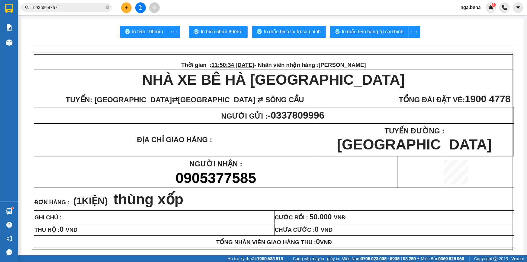
click at [141, 8] on icon "file-add" at bounding box center [140, 7] width 3 height 4
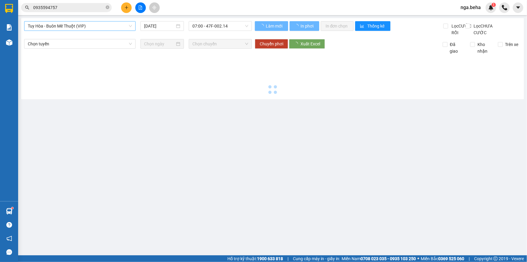
click at [90, 24] on span "Tuy Hòa - Buôn Mê Thuột (VIP)" at bounding box center [80, 25] width 104 height 9
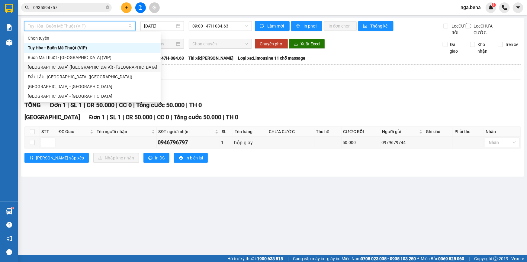
click at [93, 67] on div "[GEOGRAPHIC_DATA] ([GEOGRAPHIC_DATA]) - [GEOGRAPHIC_DATA]" at bounding box center [92, 67] width 129 height 7
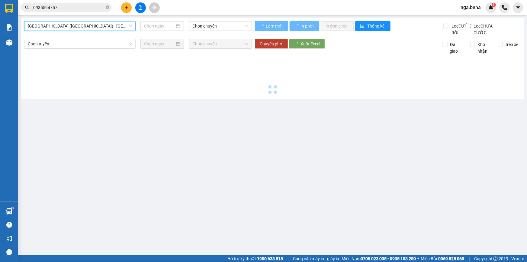
type input "[DATE]"
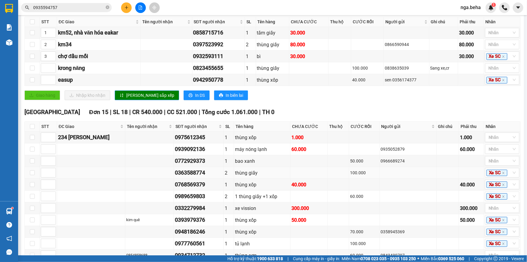
scroll to position [198, 0]
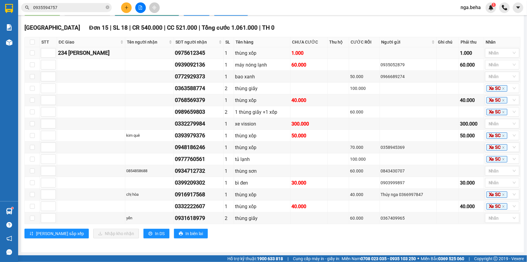
click at [199, 53] on div "0975612345" at bounding box center [199, 53] width 48 height 8
click at [192, 57] on div "0975612345" at bounding box center [199, 53] width 48 height 8
copy div "0975612345"
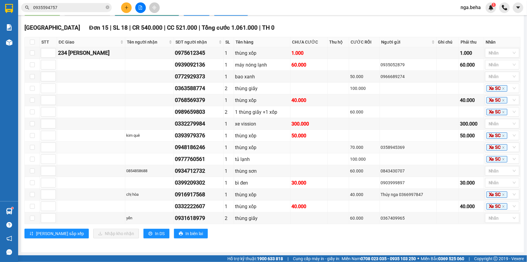
click at [195, 146] on div "0948186246" at bounding box center [199, 147] width 48 height 8
click at [494, 54] on div at bounding box center [499, 52] width 25 height 7
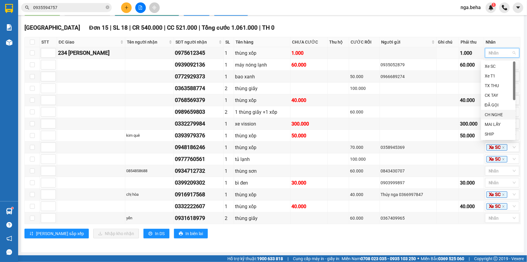
click at [496, 114] on div "CH NGHE" at bounding box center [498, 114] width 27 height 7
click at [247, 112] on div "1 thùng giấy +1 xốp" at bounding box center [262, 112] width 54 height 8
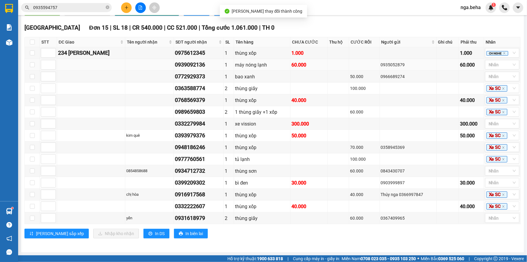
click at [189, 67] on div "0939092136" at bounding box center [199, 64] width 48 height 8
click at [190, 66] on div "0939092136" at bounding box center [199, 64] width 48 height 8
click at [79, 6] on input "0935594757" at bounding box center [68, 7] width 71 height 7
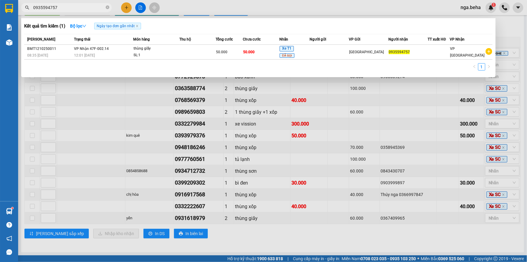
click at [79, 6] on input "0935594757" at bounding box center [68, 7] width 71 height 7
paste input "9092136"
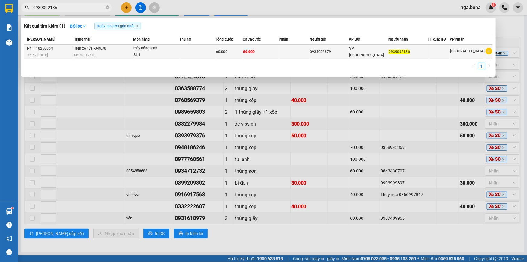
type input "0939092136"
click at [150, 52] on div "SL: 1" at bounding box center [155, 55] width 45 height 7
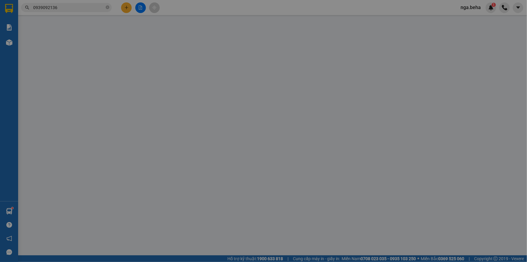
type input "0935052879"
type input "0939092136"
type input "60.000"
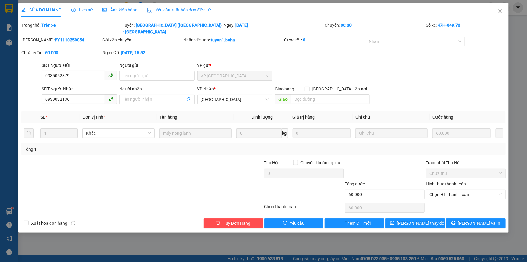
click at [118, 11] on span "Ảnh kiện hàng" at bounding box center [119, 10] width 35 height 5
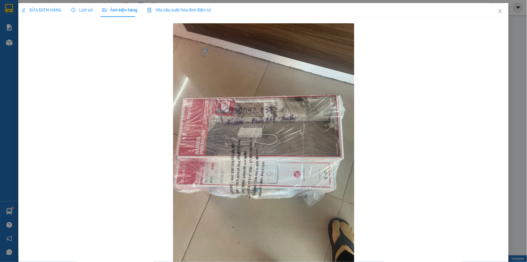
click at [49, 14] on div "SỬA ĐƠN HÀNG" at bounding box center [41, 10] width 40 height 14
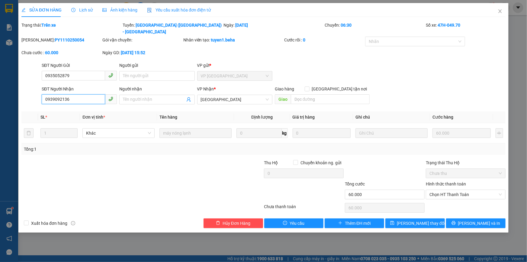
click at [62, 94] on input "0939092136" at bounding box center [73, 99] width 63 height 10
click at [72, 94] on input "0939092836" at bounding box center [73, 99] width 63 height 10
type input "0939092836"
drag, startPoint x: 410, startPoint y: 218, endPoint x: 426, endPoint y: 223, distance: 16.8
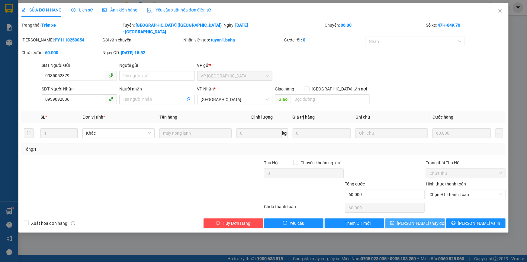
click at [410, 220] on span "[PERSON_NAME] thay đổi" at bounding box center [421, 223] width 48 height 7
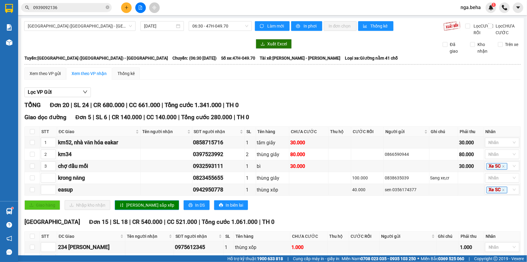
click at [349, 105] on div "Lọc VP Gửi TỔNG Đơn 20 | SL 24 | CR 680.000 | CC 661.000 | Tổng cước 1.341.000…" at bounding box center [272, 261] width 496 height 355
click at [332, 120] on div "Giao dọc đường Đơn 5 | SL 6 | CR 140.000 | CC 140.000 | Tổng cước 280.000 | TH 0" at bounding box center [272, 117] width 496 height 9
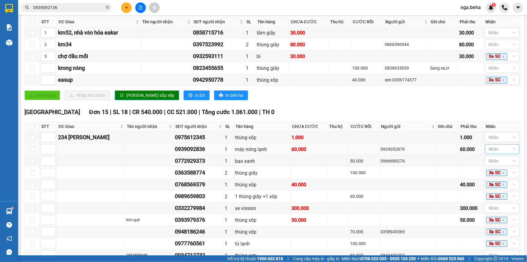
drag, startPoint x: 487, startPoint y: 156, endPoint x: 490, endPoint y: 158, distance: 3.3
click at [487, 153] on div at bounding box center [499, 148] width 25 height 7
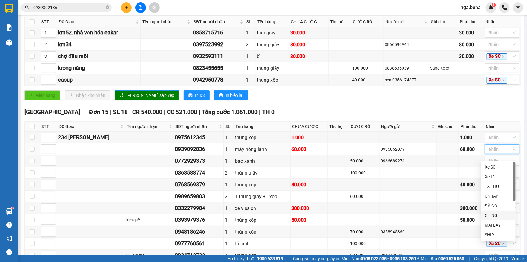
click at [494, 213] on div "CH NGHE" at bounding box center [498, 215] width 27 height 7
click at [389, 152] on div "0935052879" at bounding box center [408, 149] width 55 height 7
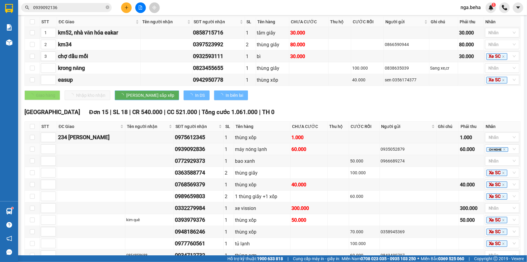
click at [389, 152] on div "0935052879" at bounding box center [408, 149] width 55 height 7
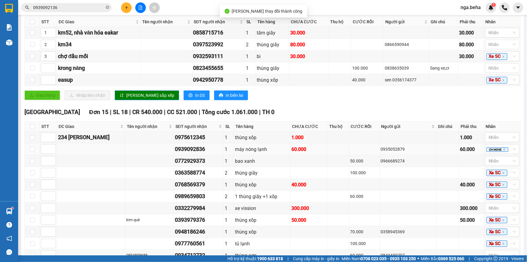
copy div "0935052879"
click at [317, 176] on td at bounding box center [309, 173] width 37 height 12
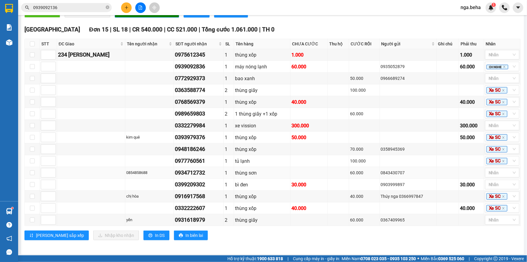
scroll to position [198, 0]
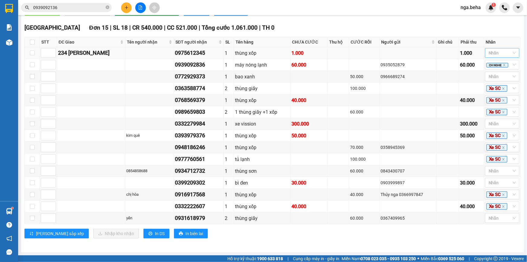
click at [490, 53] on div at bounding box center [499, 52] width 25 height 7
click at [257, 72] on td "bao xanh" at bounding box center [262, 77] width 56 height 12
drag, startPoint x: 312, startPoint y: 104, endPoint x: 303, endPoint y: 99, distance: 10.0
click at [312, 104] on div "40.000" at bounding box center [308, 100] width 35 height 8
click at [184, 76] on div "0772929373" at bounding box center [199, 76] width 48 height 8
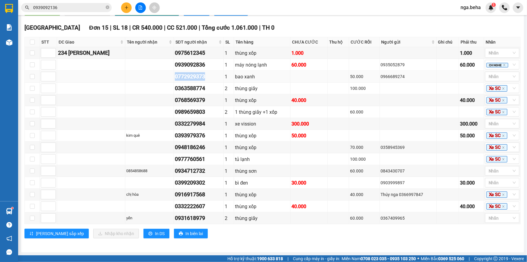
click at [184, 76] on div "0772929373" at bounding box center [199, 76] width 48 height 8
copy div "0772929373"
click at [498, 80] on div at bounding box center [499, 76] width 25 height 7
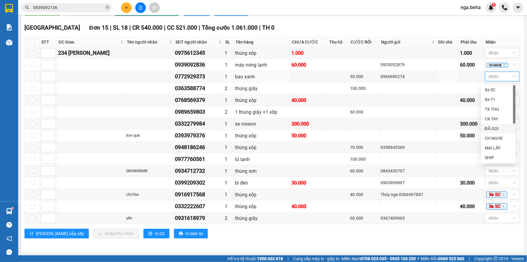
click at [496, 130] on div "ĐÃ GỌI" at bounding box center [498, 128] width 27 height 7
click at [303, 113] on td at bounding box center [309, 112] width 37 height 12
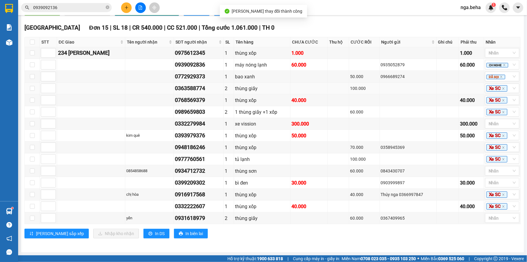
click at [191, 91] on div "0363588774" at bounding box center [199, 88] width 48 height 8
copy div "0363588774"
click at [502, 89] on icon "close" at bounding box center [503, 88] width 2 height 2
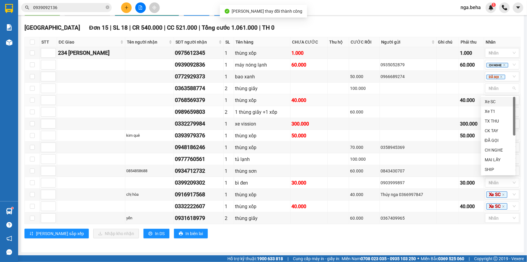
click at [453, 97] on td at bounding box center [448, 100] width 23 height 12
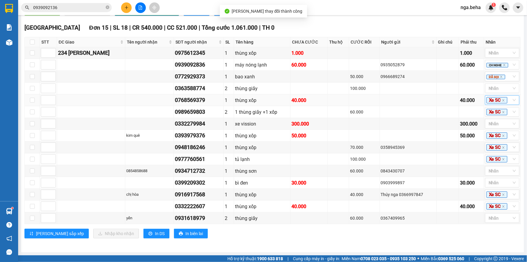
click at [497, 101] on span "Xe SC" at bounding box center [497, 100] width 21 height 7
click at [502, 101] on icon "close" at bounding box center [503, 100] width 3 height 3
click at [443, 112] on td at bounding box center [448, 112] width 23 height 12
click at [497, 114] on span "Xe SC" at bounding box center [497, 112] width 21 height 7
click at [502, 113] on icon "close" at bounding box center [503, 112] width 2 height 2
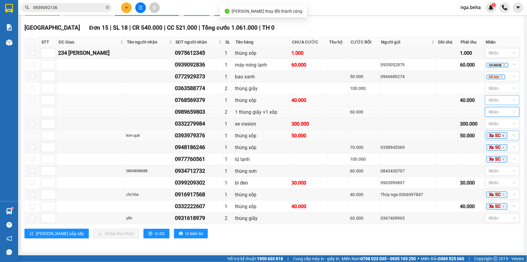
click at [502, 136] on icon "close" at bounding box center [503, 135] width 3 height 3
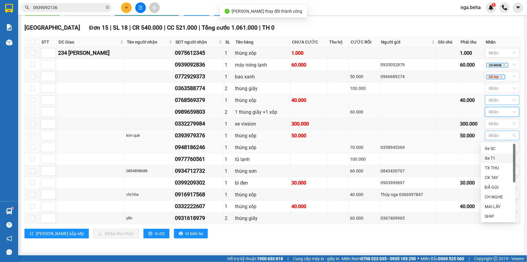
click at [464, 152] on td at bounding box center [471, 147] width 25 height 12
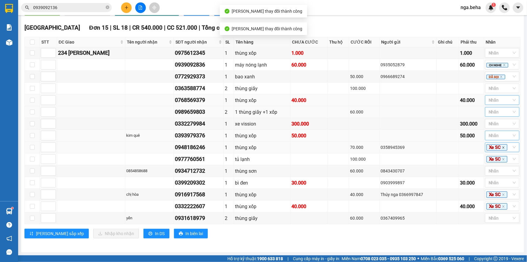
click at [502, 147] on icon "close" at bounding box center [503, 147] width 3 height 3
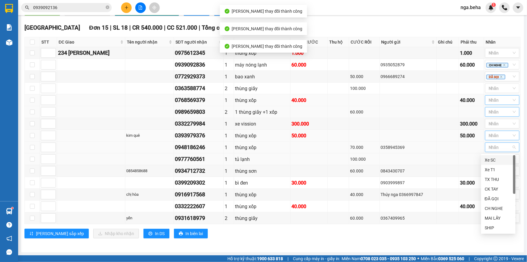
click at [452, 156] on td at bounding box center [448, 159] width 23 height 12
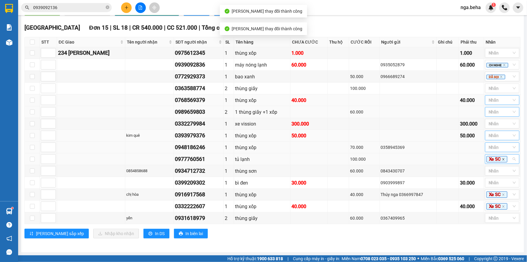
click at [502, 160] on icon "close" at bounding box center [503, 159] width 3 height 3
click at [444, 188] on td at bounding box center [448, 183] width 23 height 12
click at [502, 194] on icon "close" at bounding box center [503, 194] width 3 height 3
click at [453, 198] on td at bounding box center [448, 194] width 23 height 12
click at [502, 205] on icon "close" at bounding box center [503, 206] width 3 height 3
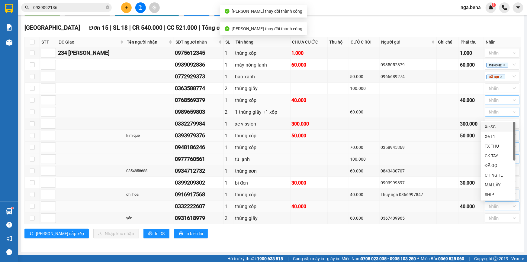
click at [422, 235] on div "[PERSON_NAME] sắp xếp Nhập kho nhận In DS In biên lai" at bounding box center [272, 233] width 496 height 10
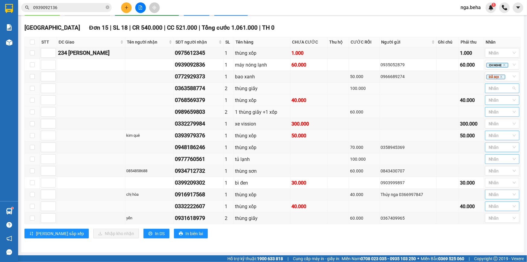
click at [488, 92] on div at bounding box center [499, 88] width 25 height 7
click at [495, 139] on div "ĐÃ GỌI" at bounding box center [498, 140] width 27 height 7
click at [286, 88] on td "thùng giấy" at bounding box center [262, 88] width 56 height 12
click at [182, 104] on div "0768569379" at bounding box center [199, 100] width 48 height 8
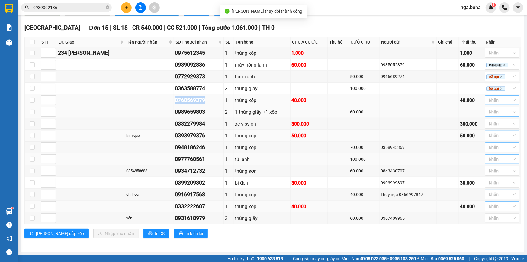
copy div "0768569379"
click at [262, 148] on div "thùng xốp" at bounding box center [262, 147] width 54 height 8
click at [494, 102] on div at bounding box center [499, 99] width 25 height 7
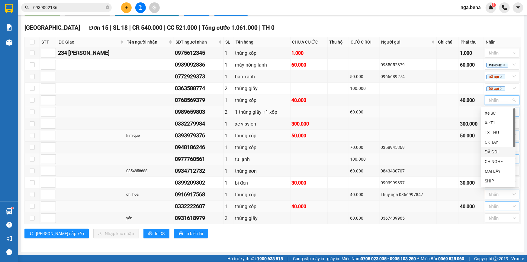
click at [498, 150] on div "ĐÃ GỌI" at bounding box center [498, 151] width 27 height 7
click at [189, 112] on div "0989659803" at bounding box center [199, 112] width 48 height 8
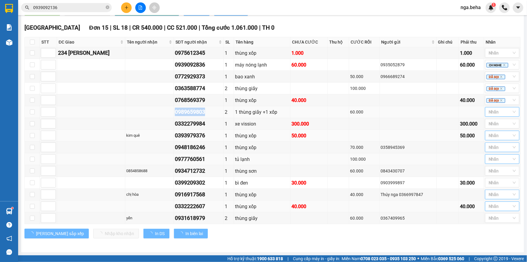
click at [189, 112] on div "0989659803" at bounding box center [199, 112] width 48 height 8
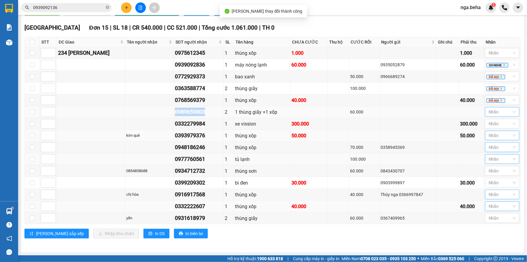
copy div "0989659803"
click at [328, 172] on td at bounding box center [338, 171] width 21 height 12
click at [360, 114] on div "60.000" at bounding box center [364, 111] width 29 height 7
click at [494, 110] on div at bounding box center [499, 111] width 25 height 7
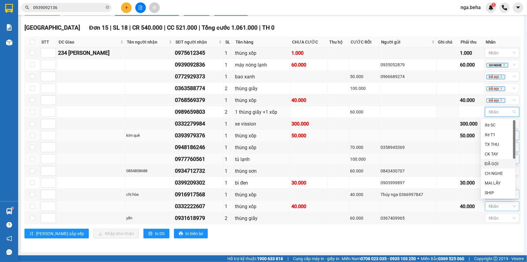
click at [504, 164] on div "ĐÃ GỌI" at bounding box center [498, 163] width 27 height 7
click at [328, 134] on td at bounding box center [338, 136] width 21 height 12
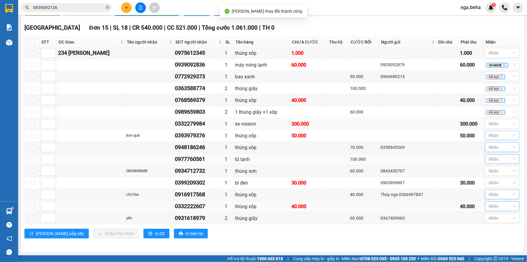
click at [194, 121] on div "0332279984" at bounding box center [199, 123] width 48 height 8
copy div "0332279984"
click at [449, 143] on td at bounding box center [448, 147] width 23 height 12
click at [502, 124] on div at bounding box center [499, 123] width 25 height 7
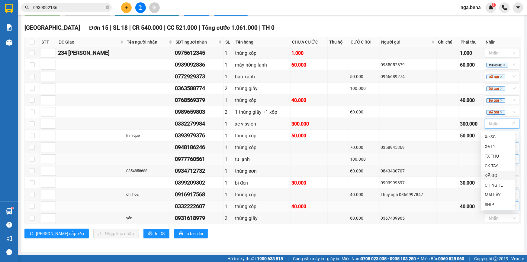
click at [500, 175] on div "ĐÃ GỌI" at bounding box center [498, 175] width 27 height 7
click at [328, 170] on td at bounding box center [338, 171] width 21 height 12
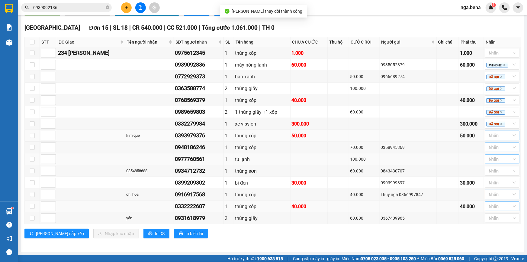
click at [185, 135] on div "0393979376" at bounding box center [199, 135] width 48 height 8
copy div "0393979376"
click at [335, 129] on td at bounding box center [338, 124] width 21 height 12
drag, startPoint x: 493, startPoint y: 134, endPoint x: 508, endPoint y: 164, distance: 33.8
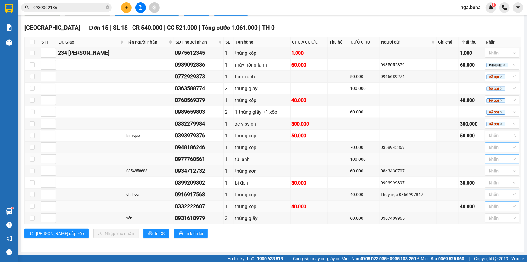
click at [493, 134] on div at bounding box center [499, 135] width 25 height 7
click at [499, 186] on div "ĐÃ GỌI" at bounding box center [498, 187] width 27 height 7
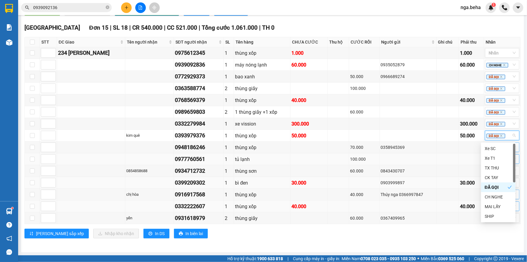
click at [385, 183] on div "0903999897" at bounding box center [408, 182] width 55 height 7
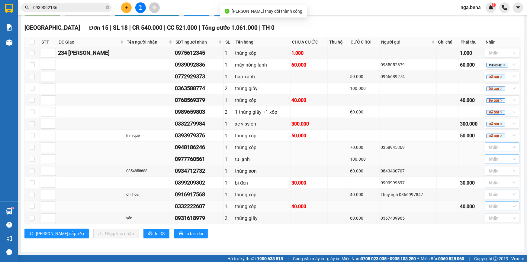
click at [191, 147] on div "0948186246" at bounding box center [199, 147] width 48 height 8
copy div "0948186246"
click at [418, 175] on td "0843430707" at bounding box center [408, 171] width 57 height 12
click at [494, 146] on div at bounding box center [499, 146] width 25 height 7
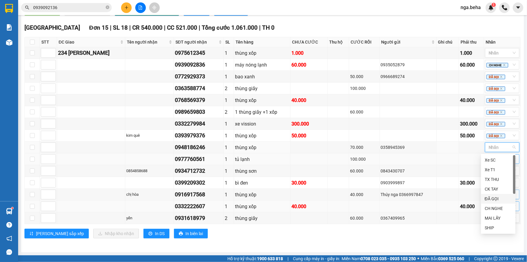
click at [495, 197] on div "ĐÃ GỌI" at bounding box center [498, 198] width 27 height 7
click at [390, 184] on div "0903999897" at bounding box center [408, 182] width 55 height 7
click at [403, 152] on td "0358945369" at bounding box center [408, 147] width 57 height 12
click at [180, 158] on div "0977760561" at bounding box center [199, 159] width 48 height 8
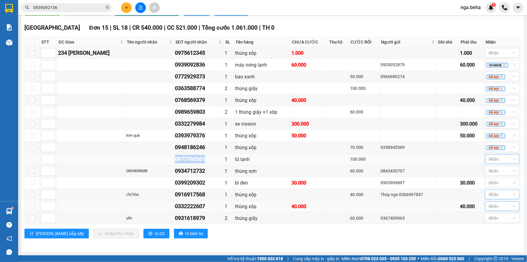
copy div "0977760561"
click at [303, 156] on td at bounding box center [309, 159] width 37 height 12
click at [499, 159] on div at bounding box center [499, 158] width 25 height 7
click at [500, 212] on div "ĐÃ GỌI" at bounding box center [498, 210] width 27 height 7
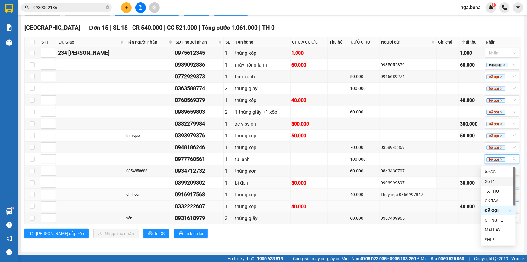
click at [332, 196] on td at bounding box center [338, 194] width 21 height 12
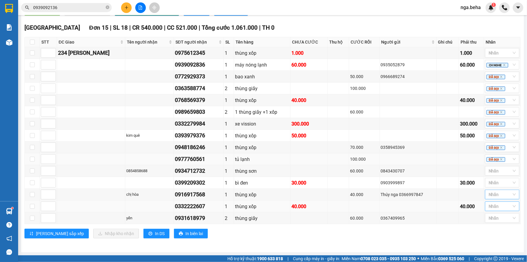
click at [197, 161] on div "0977760561" at bounding box center [199, 159] width 48 height 8
click at [189, 172] on div "0934712732" at bounding box center [199, 170] width 48 height 8
click at [190, 158] on div "0977760561" at bounding box center [199, 159] width 48 height 8
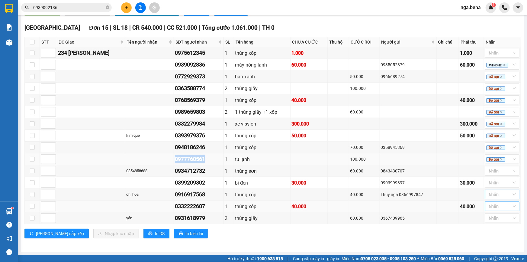
click at [190, 158] on div "0977760561" at bounding box center [199, 159] width 48 height 8
click at [84, 6] on input "0939092136" at bounding box center [68, 7] width 71 height 7
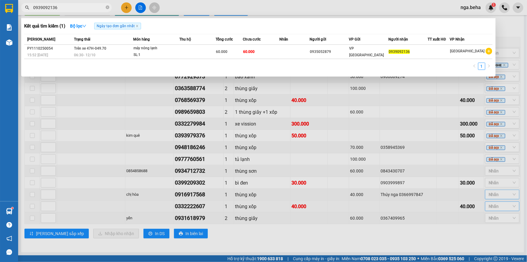
click at [84, 6] on input "0939092136" at bounding box center [68, 7] width 71 height 7
paste input "77760561"
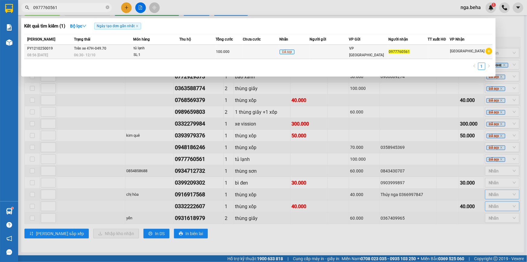
type input "0977760561"
click at [177, 55] on div "SL: 1" at bounding box center [155, 55] width 45 height 7
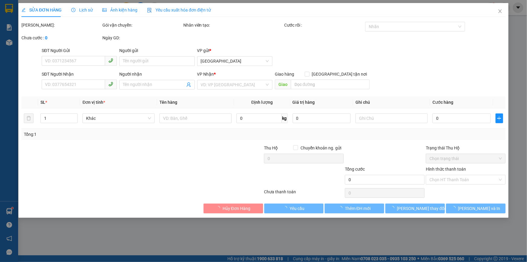
click at [129, 9] on span "Ảnh kiện hàng" at bounding box center [119, 10] width 35 height 5
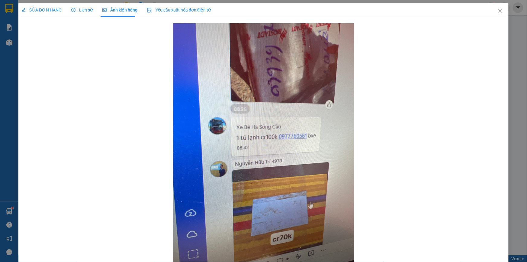
click at [47, 8] on span "SỬA ĐƠN HÀNG" at bounding box center [41, 10] width 40 height 5
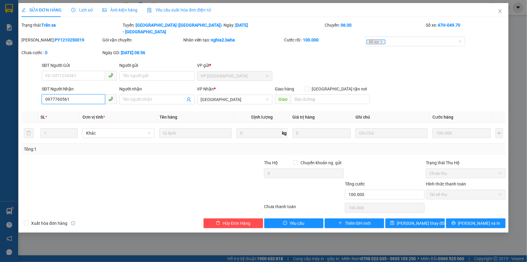
click at [79, 94] on input "0977760561" at bounding box center [73, 99] width 63 height 10
click at [81, 71] on input "SĐT Người Gửi" at bounding box center [73, 76] width 63 height 10
paste input "0977760561"
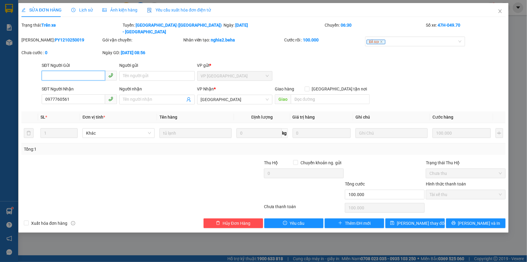
type input "0977760561"
type input "0"
type input "0977760561"
click at [82, 94] on input "0977760561" at bounding box center [73, 99] width 63 height 10
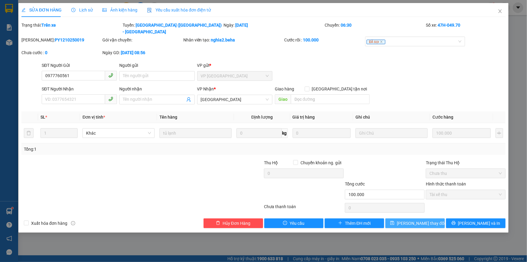
click at [415, 220] on span "[PERSON_NAME] thay đổi" at bounding box center [421, 223] width 48 height 7
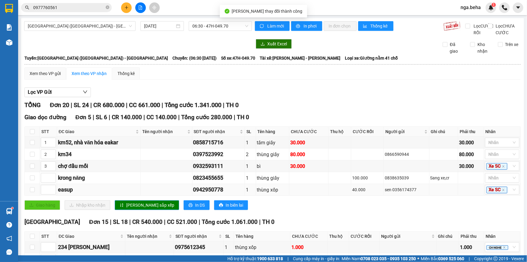
click at [307, 190] on td at bounding box center [308, 190] width 39 height 12
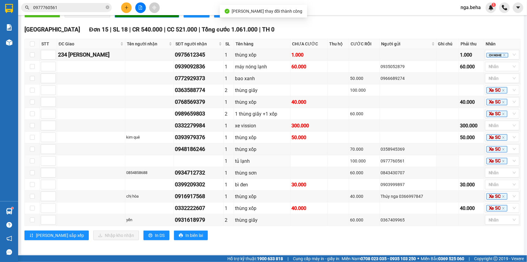
scroll to position [198, 0]
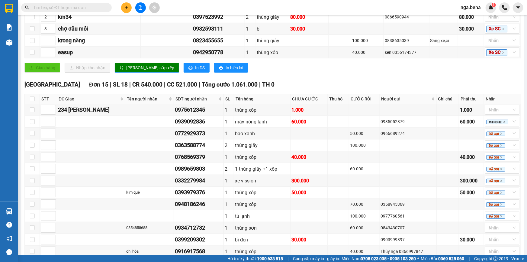
scroll to position [198, 0]
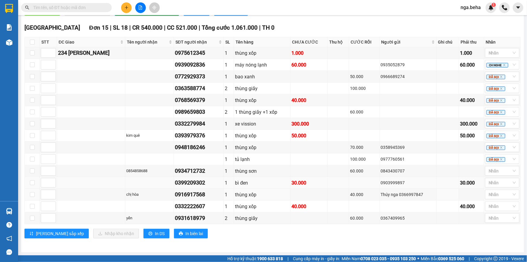
click at [316, 186] on div "30.000" at bounding box center [308, 183] width 35 height 8
click at [191, 174] on div "0934712732" at bounding box center [199, 170] width 48 height 8
copy div "0934712732"
click at [234, 178] on td "bì đen" at bounding box center [262, 183] width 56 height 12
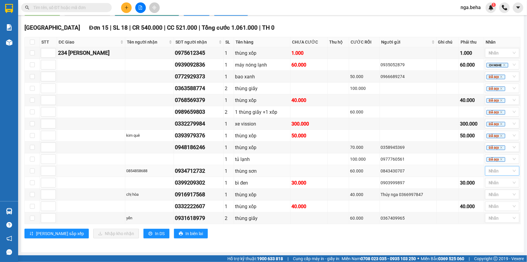
click at [487, 174] on div at bounding box center [499, 170] width 25 height 7
click at [494, 231] on div "CH NGHE" at bounding box center [498, 231] width 27 height 7
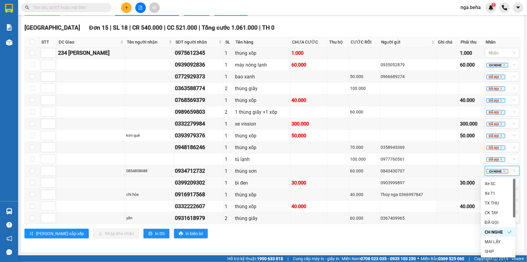
click at [331, 186] on td at bounding box center [338, 183] width 21 height 12
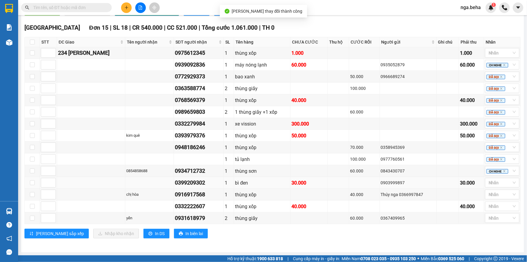
click at [193, 184] on div "0399209302" at bounding box center [199, 182] width 48 height 8
click at [193, 183] on div "0399209302" at bounding box center [199, 182] width 48 height 8
copy div "0399209302"
click at [283, 179] on div "bì đen" at bounding box center [262, 183] width 54 height 8
click at [493, 183] on div at bounding box center [499, 182] width 25 height 7
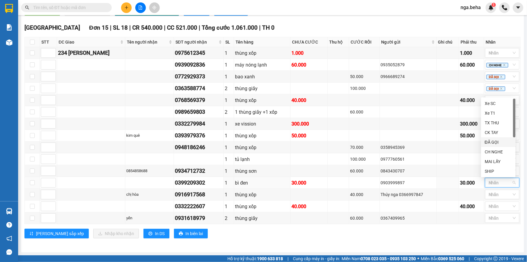
click at [497, 140] on div "ĐÃ GỌI" at bounding box center [498, 142] width 27 height 7
click at [260, 210] on div "thùng xốp" at bounding box center [262, 206] width 54 height 8
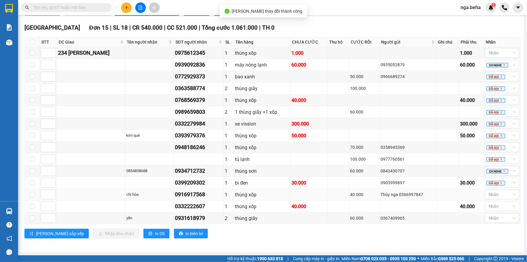
click at [177, 194] on div "0916917568" at bounding box center [199, 194] width 48 height 8
copy div "0916917568"
click at [309, 168] on td at bounding box center [309, 171] width 37 height 12
click at [487, 194] on div at bounding box center [499, 194] width 25 height 7
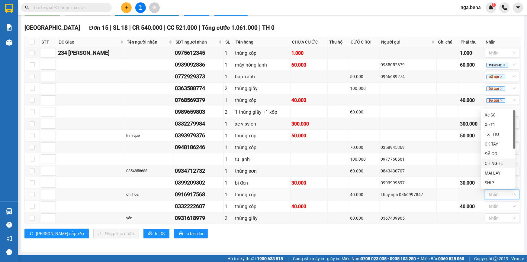
click at [495, 163] on div "CH NGHE" at bounding box center [498, 163] width 27 height 7
click at [338, 204] on td at bounding box center [338, 206] width 21 height 12
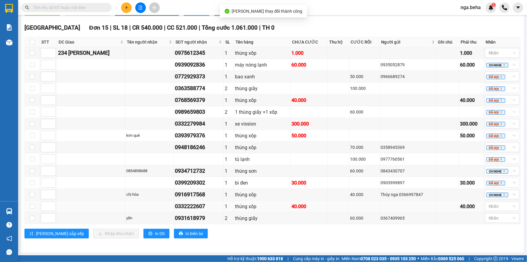
click at [191, 208] on div "0332222607" at bounding box center [199, 206] width 48 height 8
copy div "0332222607"
click at [246, 172] on div "thùng sơn" at bounding box center [262, 171] width 54 height 8
click at [494, 205] on div at bounding box center [499, 205] width 25 height 7
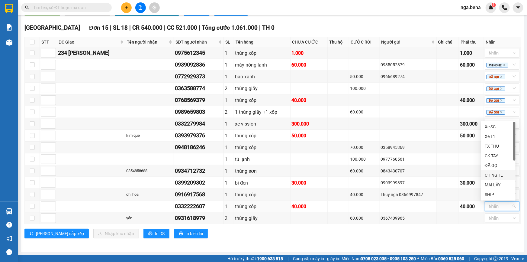
click at [502, 177] on div "CH NGHE" at bounding box center [498, 175] width 27 height 7
click at [190, 218] on div "0931618979" at bounding box center [199, 218] width 48 height 8
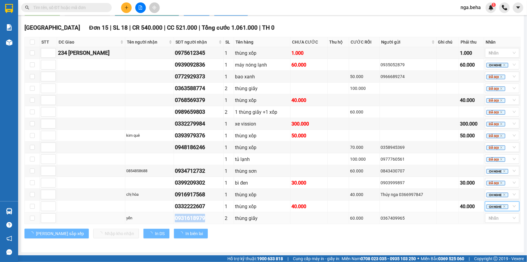
click at [190, 218] on div "0931618979" at bounding box center [199, 218] width 48 height 8
copy div "0931618979"
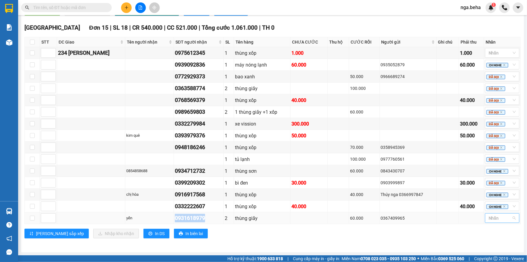
click at [488, 215] on div at bounding box center [499, 217] width 25 height 7
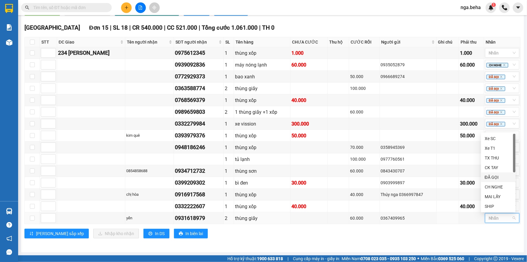
click at [497, 178] on div "ĐÃ GỌI" at bounding box center [498, 177] width 27 height 7
click at [306, 230] on div "[PERSON_NAME] sắp xếp Nhập kho nhận In DS In biên lai" at bounding box center [272, 233] width 496 height 10
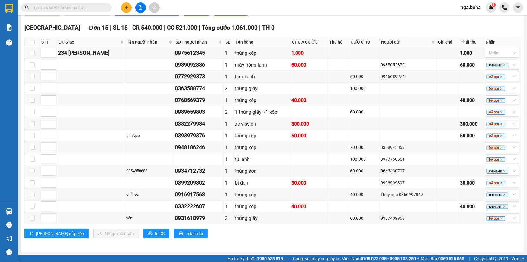
click at [88, 8] on input "text" at bounding box center [68, 7] width 71 height 7
click at [180, 51] on div "0975612345" at bounding box center [199, 53] width 48 height 8
copy div "0975612345"
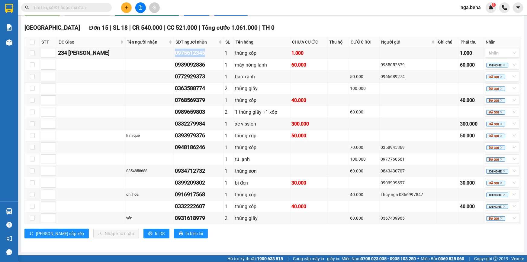
click at [83, 8] on input "text" at bounding box center [68, 7] width 71 height 7
paste input "0975612345"
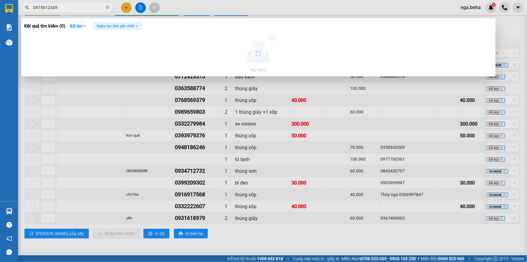
type input "0975612345"
drag, startPoint x: 146, startPoint y: 119, endPoint x: 108, endPoint y: 109, distance: 39.0
click at [145, 119] on div at bounding box center [263, 131] width 527 height 262
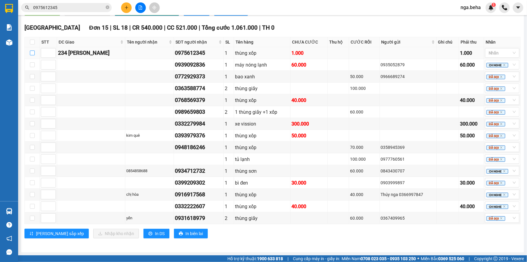
click at [33, 54] on input "checkbox" at bounding box center [32, 52] width 5 height 5
checkbox input "true"
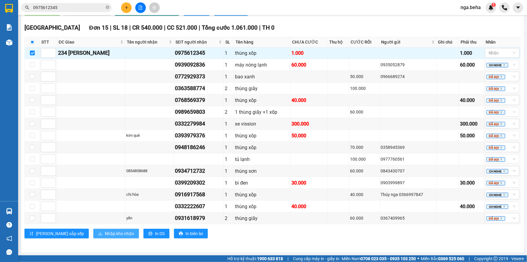
click at [105, 235] on span "Nhập kho nhận" at bounding box center [119, 233] width 29 height 7
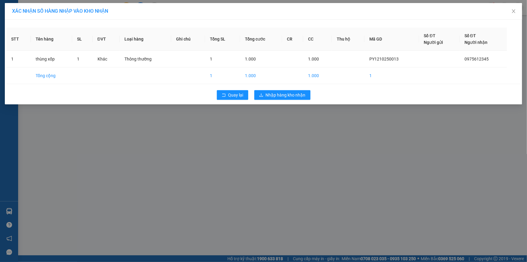
click at [288, 88] on div "Quay lại Nhập hàng kho nhận" at bounding box center [263, 95] width 514 height 16
click at [288, 90] on button "Nhập hàng kho nhận" at bounding box center [282, 95] width 56 height 10
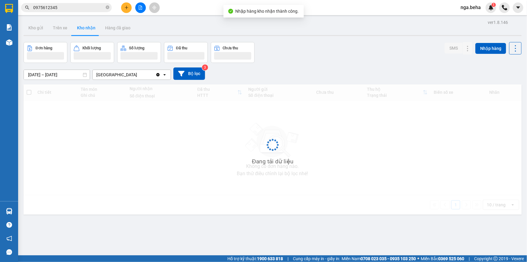
click at [72, 6] on input "0975612345" at bounding box center [68, 7] width 71 height 7
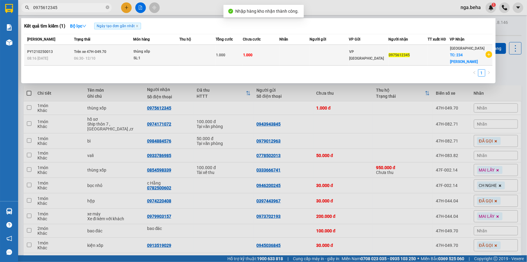
click at [159, 62] on td "thùng xốp SL: 1" at bounding box center [156, 55] width 46 height 21
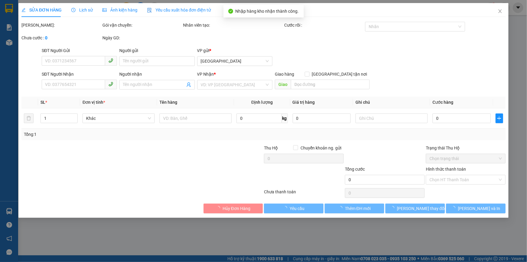
type input "0975612345"
checkbox input "true"
type input "234 [PERSON_NAME]"
type input "1.000"
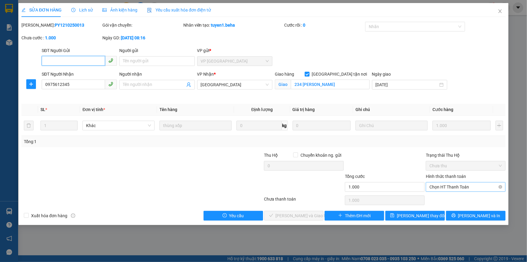
click at [456, 183] on span "Chọn HT Thanh Toán" at bounding box center [465, 186] width 72 height 9
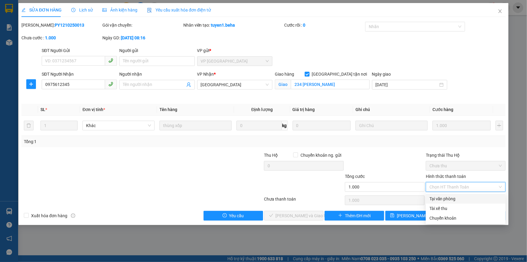
click at [439, 194] on div "Tại văn phòng" at bounding box center [466, 199] width 80 height 10
type input "0"
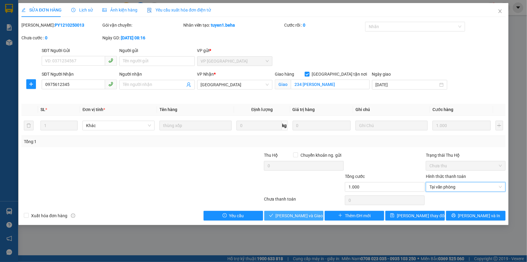
click at [297, 214] on span "[PERSON_NAME] và Giao hàng" at bounding box center [305, 215] width 58 height 7
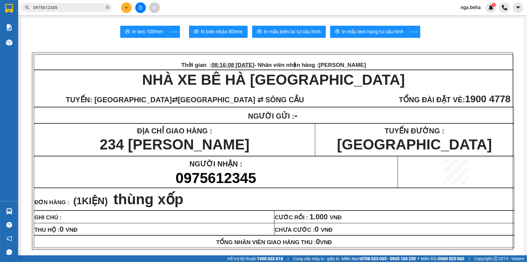
drag, startPoint x: 337, startPoint y: 100, endPoint x: 256, endPoint y: 79, distance: 83.9
click at [337, 100] on span "[GEOGRAPHIC_DATA] ⇄ SÔNG CẦU" at bounding box center [288, 97] width 221 height 16
click at [143, 5] on button at bounding box center [140, 7] width 11 height 11
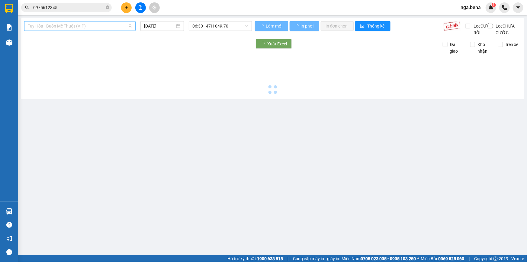
click at [82, 28] on span "Tuy Hòa - Buôn Mê Thuột (VIP)" at bounding box center [80, 25] width 104 height 9
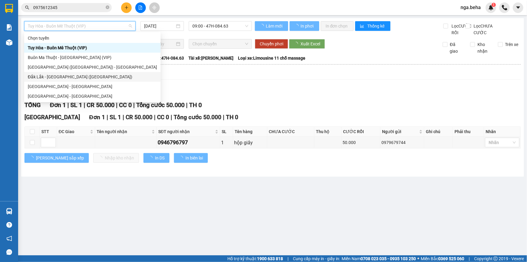
click at [81, 69] on div "[GEOGRAPHIC_DATA] ([GEOGRAPHIC_DATA]) - [GEOGRAPHIC_DATA]" at bounding box center [92, 67] width 129 height 7
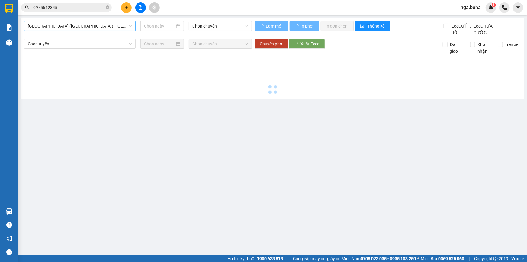
type input "[DATE]"
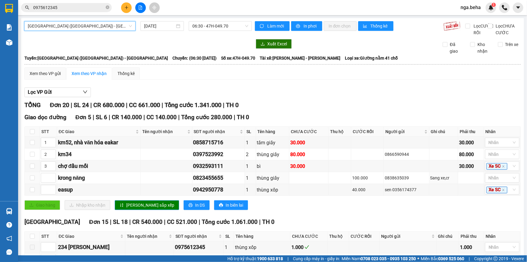
scroll to position [137, 0]
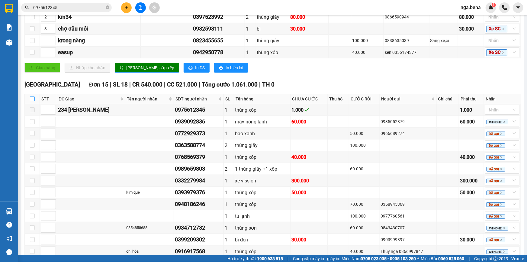
click at [31, 101] on input "checkbox" at bounding box center [32, 98] width 5 height 5
checkbox input "true"
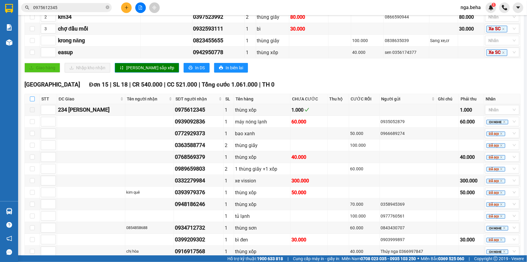
checkbox input "true"
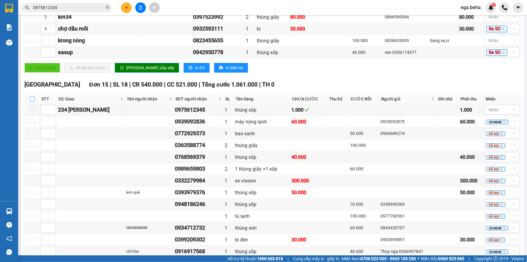
checkbox input "true"
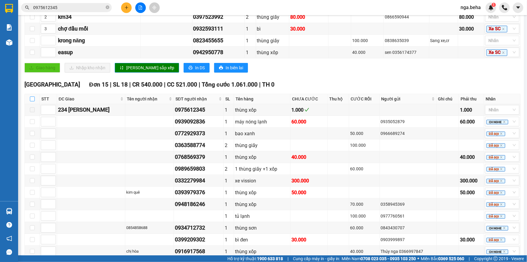
checkbox input "true"
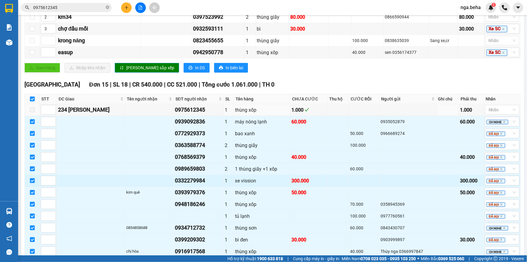
scroll to position [198, 0]
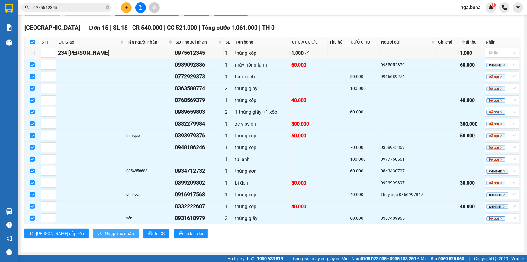
click at [105, 235] on span "Nhập kho nhận" at bounding box center [119, 233] width 29 height 7
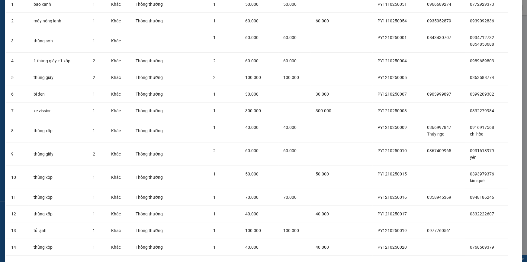
scroll to position [92, 0]
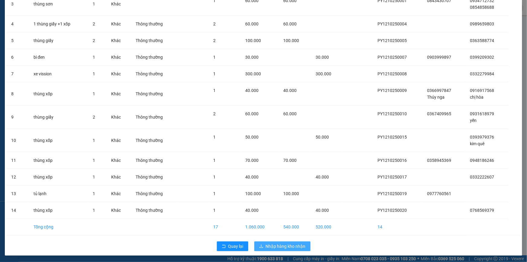
click at [272, 246] on span "Nhập hàng kho nhận" at bounding box center [286, 246] width 40 height 7
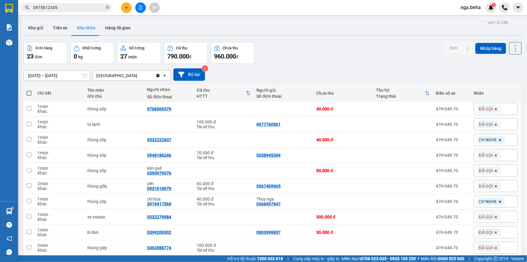
drag, startPoint x: 293, startPoint y: 30, endPoint x: 272, endPoint y: 0, distance: 36.5
click at [293, 27] on div "Kho gửi Trên xe Kho nhận Hàng đã giao" at bounding box center [273, 29] width 498 height 16
click at [68, 10] on input "0975612345" at bounding box center [68, 7] width 71 height 7
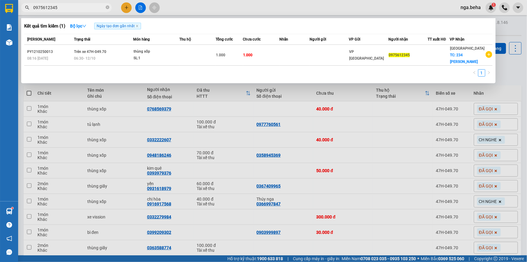
click at [68, 10] on input "0975612345" at bounding box center [68, 7] width 71 height 7
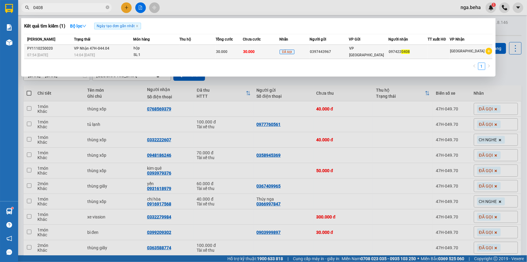
type input "0408"
click at [111, 53] on div "14:04 [DATE]" at bounding box center [103, 55] width 59 height 7
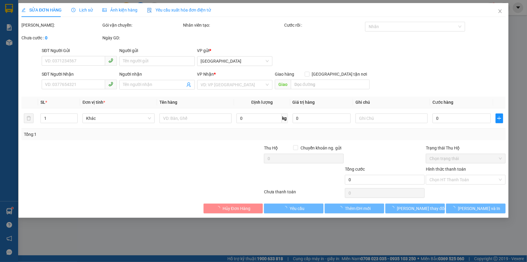
click at [118, 12] on span "Ảnh kiện hàng" at bounding box center [119, 10] width 35 height 5
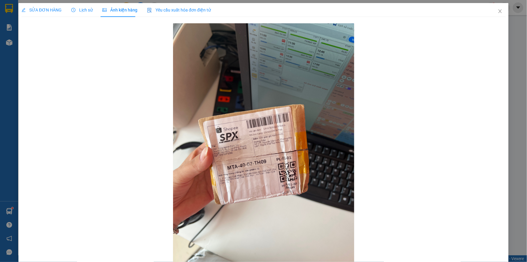
click at [45, 8] on span "SỬA ĐƠN HÀNG" at bounding box center [41, 10] width 40 height 5
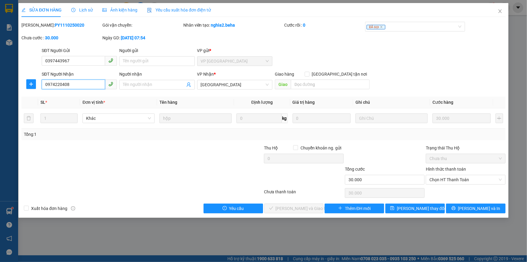
click at [84, 81] on input "0974220408" at bounding box center [73, 84] width 63 height 10
click at [480, 176] on span "Chọn HT Thanh Toán" at bounding box center [465, 179] width 72 height 9
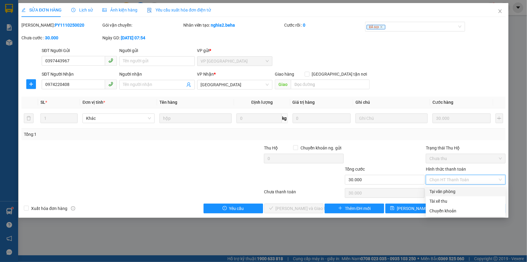
click at [459, 188] on div "Tại văn phòng" at bounding box center [465, 191] width 72 height 7
type input "0"
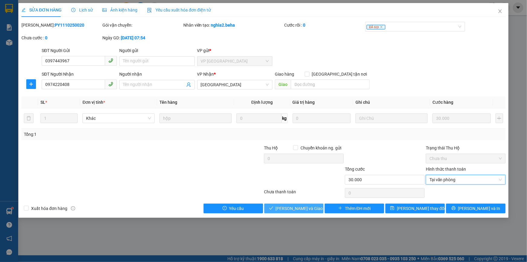
click at [278, 202] on div "Total Paid Fee 0 Total UnPaid Fee 30.000 Cash Collection Total Fee Mã ĐH: PY111…" at bounding box center [263, 117] width 484 height 191
click at [294, 211] on span "[PERSON_NAME] và Giao hàng" at bounding box center [305, 208] width 58 height 7
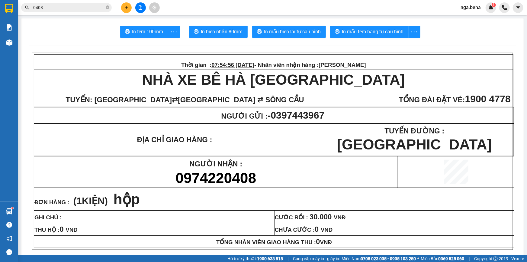
click at [45, 6] on input "0408" at bounding box center [68, 7] width 71 height 7
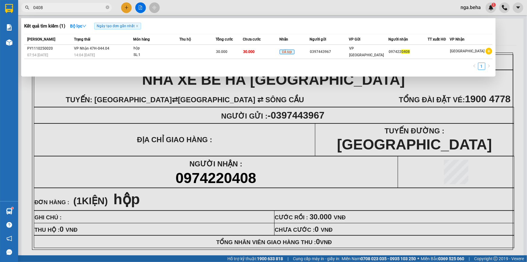
click at [45, 6] on input "0408" at bounding box center [68, 7] width 71 height 7
paste input "868040539"
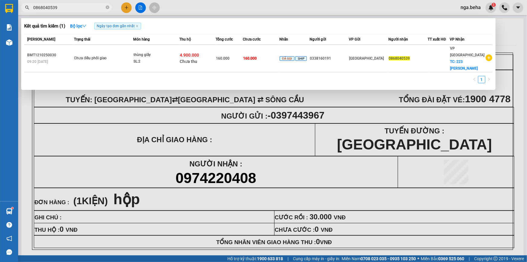
click at [66, 8] on input "0868040539" at bounding box center [68, 7] width 71 height 7
paste input "332222607"
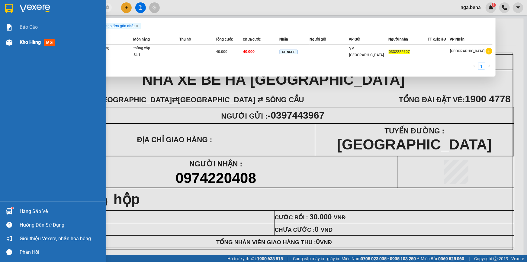
click at [14, 43] on div at bounding box center [9, 42] width 11 height 11
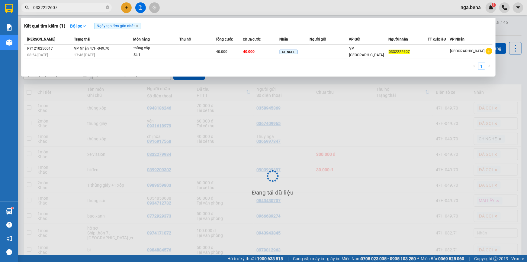
click at [108, 123] on div at bounding box center [263, 131] width 527 height 262
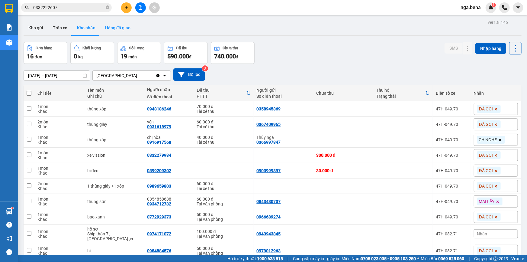
click at [120, 23] on button "Hàng đã giao" at bounding box center [117, 28] width 35 height 14
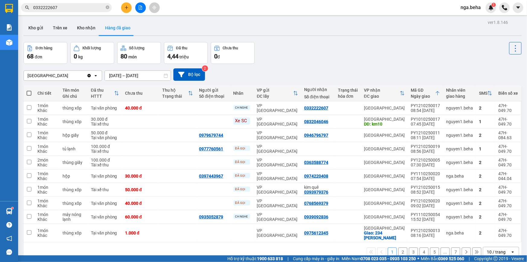
click at [70, 9] on input "0332222607" at bounding box center [68, 7] width 71 height 7
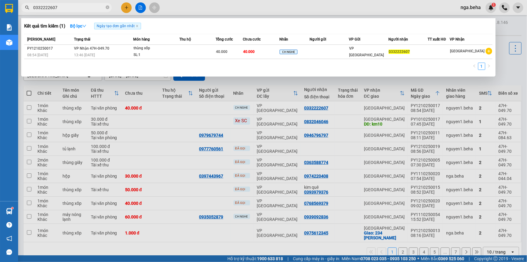
click at [70, 9] on input "0332222607" at bounding box center [68, 7] width 71 height 7
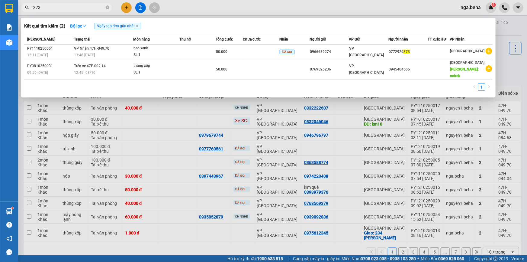
click at [39, 8] on input "373" at bounding box center [68, 7] width 71 height 7
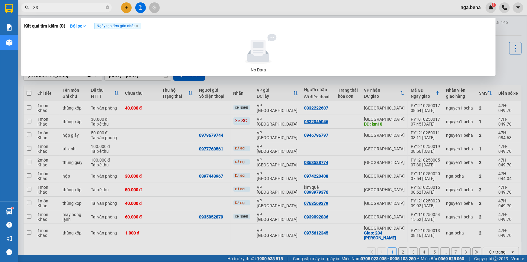
type input "3"
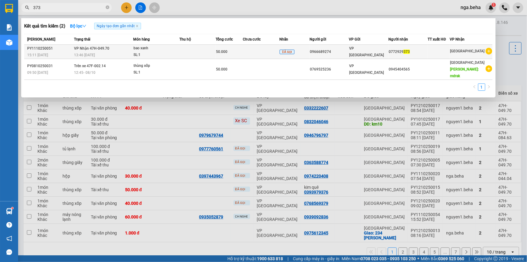
type input "373"
click at [284, 53] on span "ĐÃ GỌI" at bounding box center [287, 52] width 15 height 5
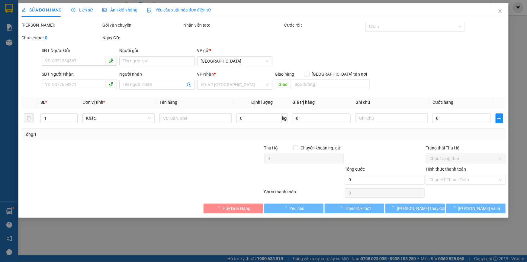
click at [108, 14] on div "Ảnh kiện hàng" at bounding box center [119, 10] width 35 height 14
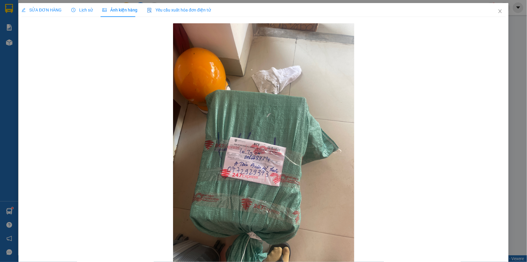
click at [47, 14] on div "SỬA ĐƠN HÀNG" at bounding box center [41, 10] width 40 height 14
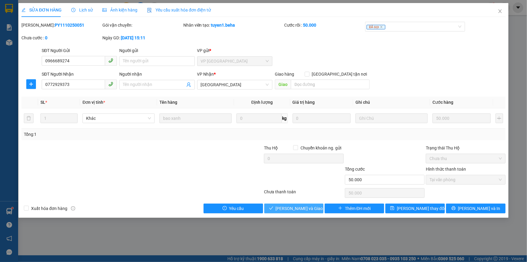
click at [295, 205] on span "[PERSON_NAME] và Giao hàng" at bounding box center [305, 208] width 58 height 7
type input "0"
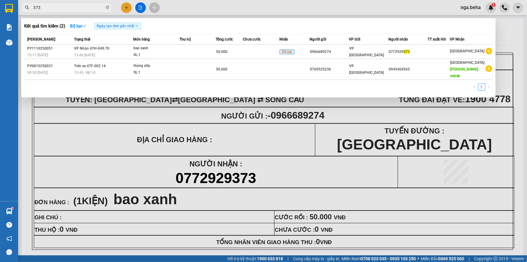
click at [85, 8] on input "373" at bounding box center [68, 7] width 71 height 7
paste input "0978015994"
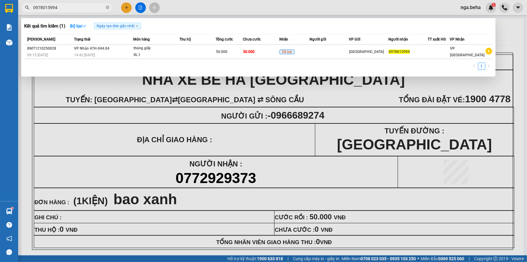
click at [52, 8] on input "0978015994" at bounding box center [68, 7] width 71 height 7
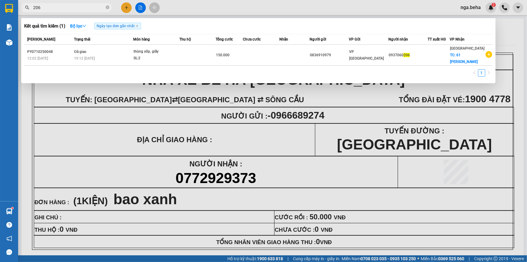
click at [57, 3] on span "206" at bounding box center [66, 7] width 91 height 9
click at [63, 7] on input "206" at bounding box center [68, 7] width 71 height 7
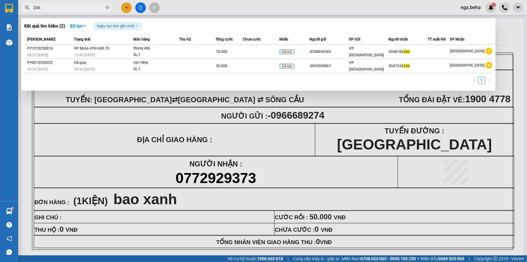
click at [65, 5] on input "246" at bounding box center [68, 7] width 71 height 7
paste input "0978727569"
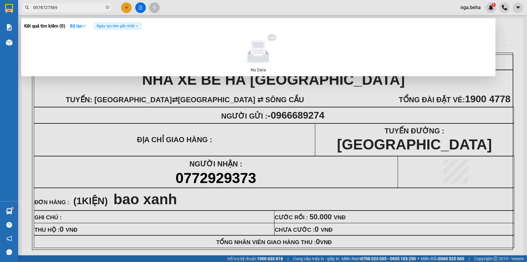
click at [75, 6] on input "0978727569" at bounding box center [68, 7] width 71 height 7
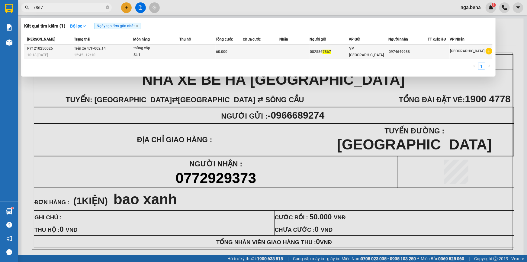
type input "7867"
click at [227, 53] on span "60.000" at bounding box center [221, 52] width 11 height 4
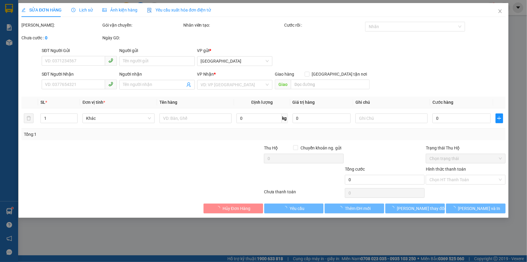
click at [129, 11] on span "Ảnh kiện hàng" at bounding box center [119, 10] width 35 height 5
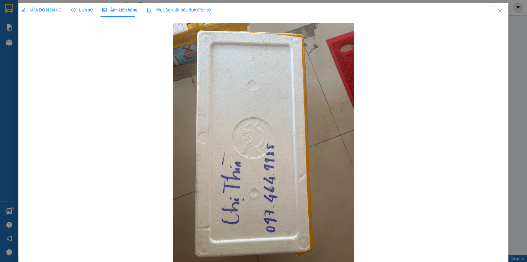
click at [48, 8] on span "SỬA ĐƠN HÀNG" at bounding box center [41, 10] width 40 height 5
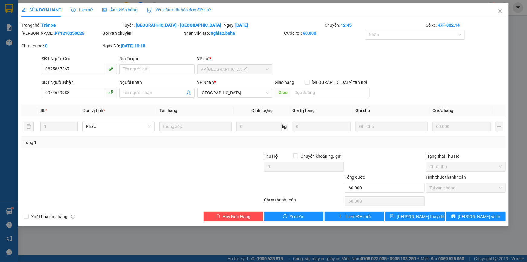
click at [129, 10] on span "Ảnh kiện hàng" at bounding box center [119, 10] width 35 height 5
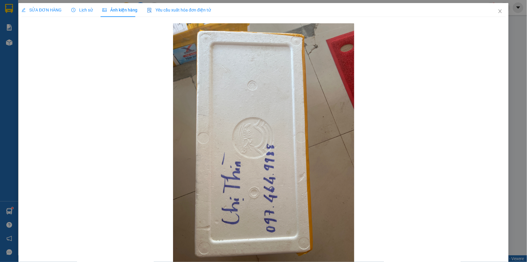
click at [59, 8] on span "SỬA ĐƠN HÀNG" at bounding box center [41, 10] width 40 height 5
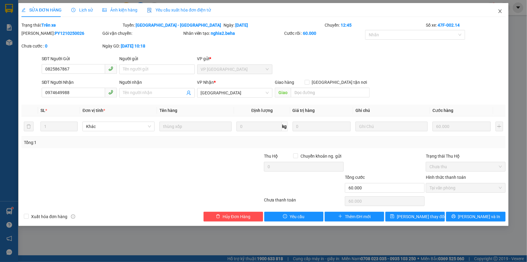
click at [503, 12] on span "Close" at bounding box center [500, 11] width 17 height 17
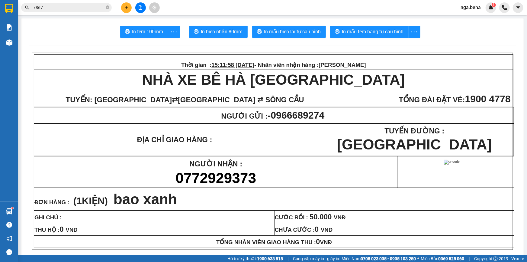
click at [67, 9] on input "7867" at bounding box center [68, 7] width 71 height 7
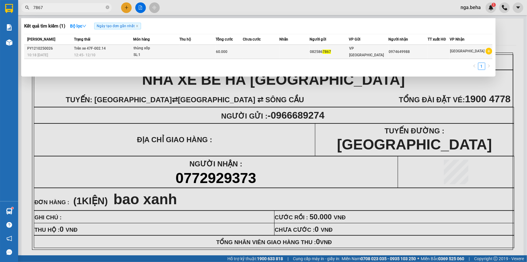
click at [121, 54] on div "12:45 [DATE]" at bounding box center [103, 55] width 59 height 7
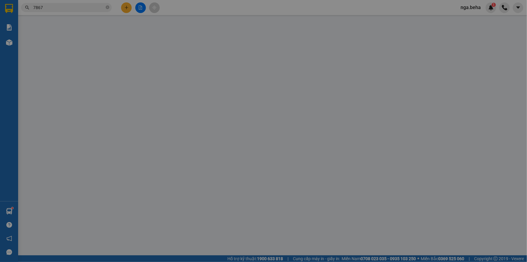
type input "0825867867"
type input "0974649988"
type input "60.000"
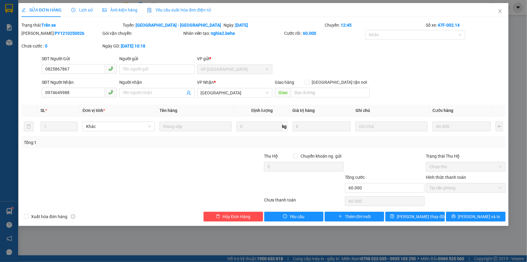
click at [124, 6] on div "Ảnh kiện hàng" at bounding box center [119, 10] width 35 height 14
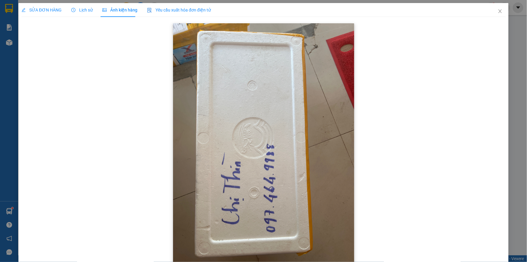
click at [338, 210] on img at bounding box center [263, 144] width 181 height 242
click at [349, 171] on img at bounding box center [263, 144] width 181 height 242
click at [48, 8] on span "SỬA ĐƠN HÀNG" at bounding box center [41, 10] width 40 height 5
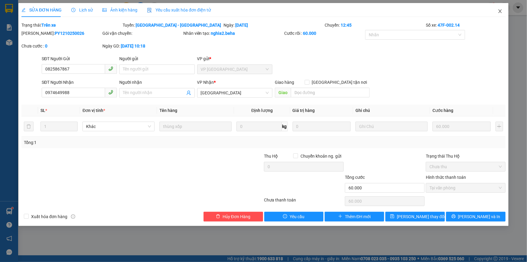
click at [503, 11] on span "Close" at bounding box center [500, 11] width 17 height 17
